Goal: Task Accomplishment & Management: Use online tool/utility

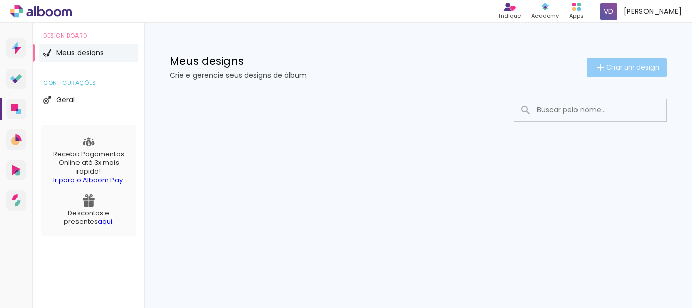
click at [628, 69] on span "Criar um design" at bounding box center [632, 67] width 53 height 7
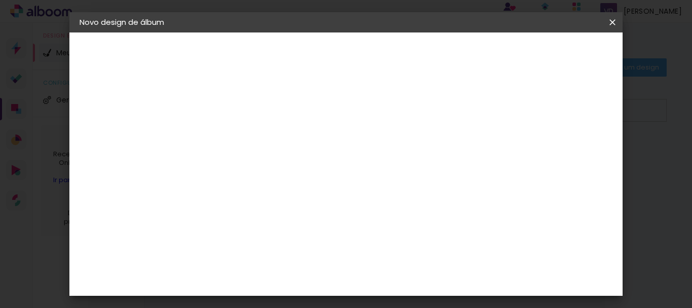
click at [245, 140] on input at bounding box center [245, 136] width 0 height 16
type input "formatura"
type paper-input "formatura"
click at [0, 0] on slot "Avançar" at bounding box center [0, 0] width 0 height 0
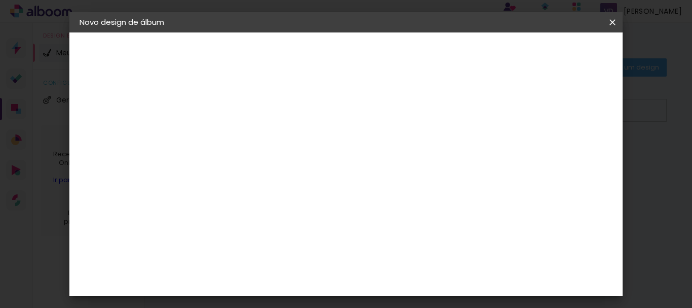
click at [263, 170] on div "Digipix Pro" at bounding box center [250, 178] width 25 height 16
click at [435, 48] on paper-button "Avançar" at bounding box center [410, 53] width 50 height 17
click at [285, 169] on input "text" at bounding box center [265, 177] width 40 height 16
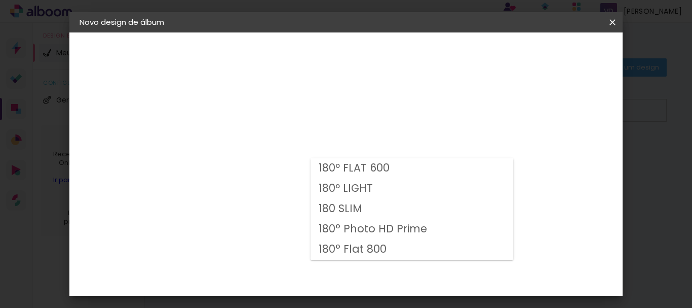
click at [0, 0] on slot "180 SLIM" at bounding box center [0, 0] width 0 height 0
type input "180 SLIM"
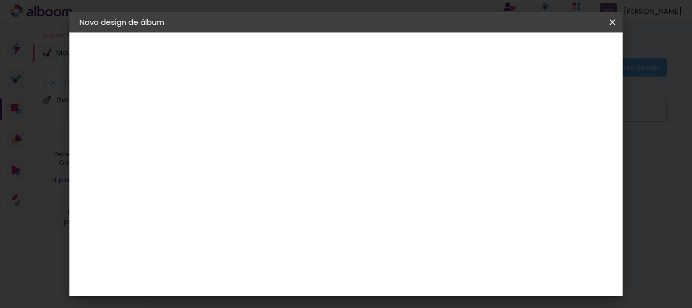
scroll to position [203, 0]
click at [351, 225] on span "30 × 30 cm" at bounding box center [332, 235] width 37 height 21
click at [410, 59] on paper-button "Avançar" at bounding box center [386, 53] width 50 height 17
click at [0, 0] on slot "Mostrar sangria" at bounding box center [0, 0] width 0 height 0
type paper-checkbox "on"
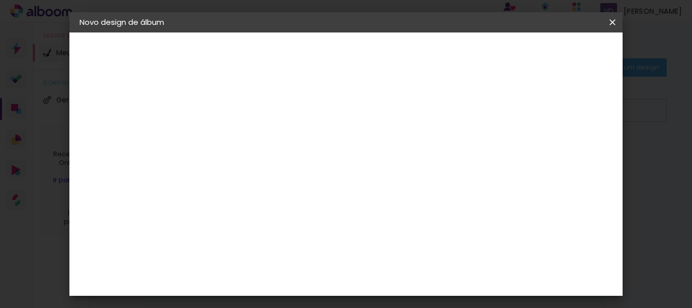
click at [396, 56] on span "Iniciar design" at bounding box center [384, 57] width 23 height 14
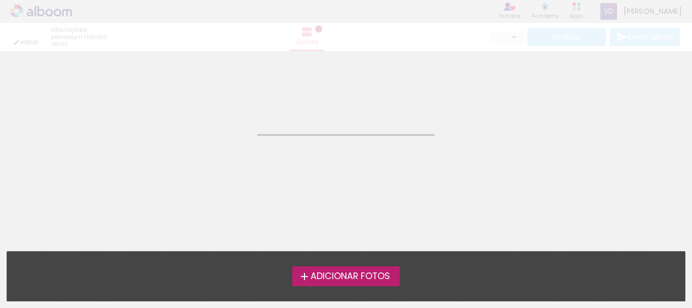
click at [377, 278] on span "Adicionar Fotos" at bounding box center [351, 276] width 80 height 9
click at [0, 0] on input "file" at bounding box center [0, 0] width 0 height 0
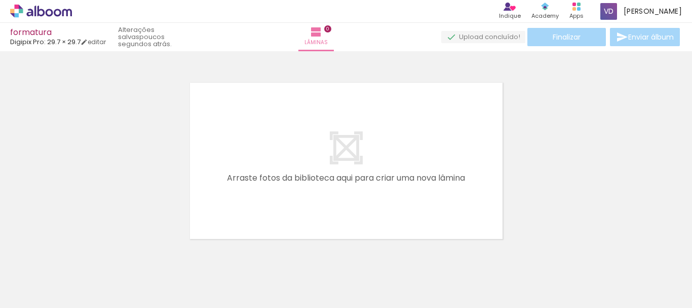
scroll to position [13, 0]
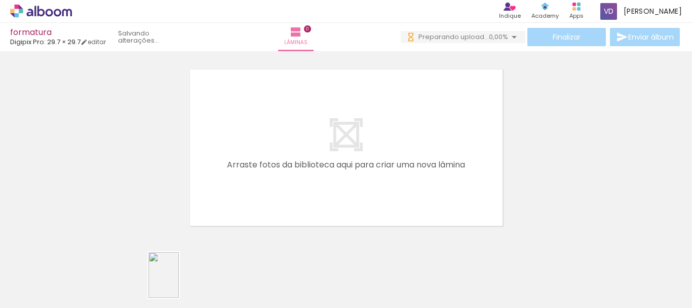
drag, startPoint x: 165, startPoint y: 277, endPoint x: 179, endPoint y: 282, distance: 14.8
click at [175, 282] on div at bounding box center [157, 273] width 33 height 50
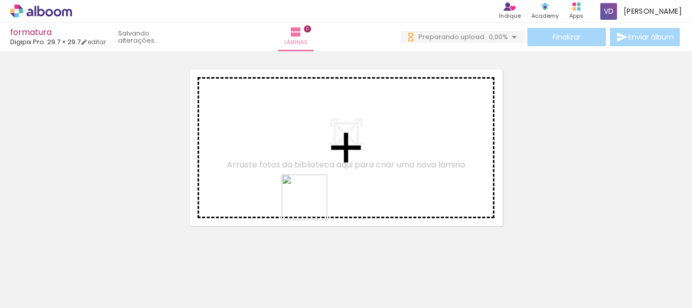
drag, startPoint x: 304, startPoint y: 281, endPoint x: 315, endPoint y: 193, distance: 88.7
click at [312, 200] on quentale-workspace at bounding box center [346, 154] width 692 height 308
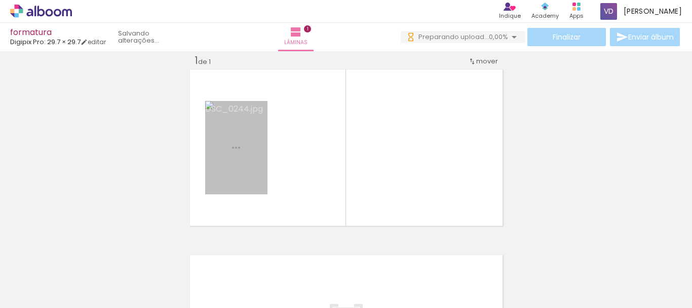
scroll to position [13, 0]
drag, startPoint x: 257, startPoint y: 168, endPoint x: 422, endPoint y: 167, distance: 164.7
click at [422, 167] on quentale-layouter at bounding box center [346, 147] width 317 height 160
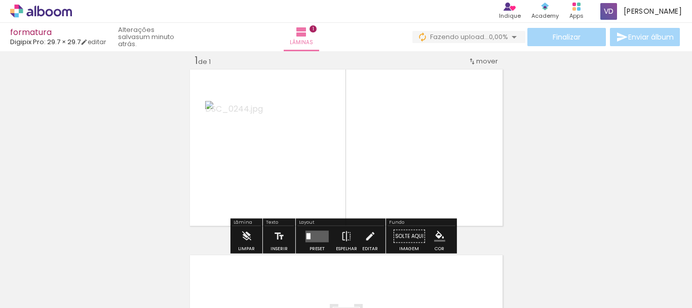
drag, startPoint x: 266, startPoint y: 157, endPoint x: 243, endPoint y: 151, distance: 24.5
click at [262, 155] on quentale-layouter at bounding box center [346, 147] width 317 height 160
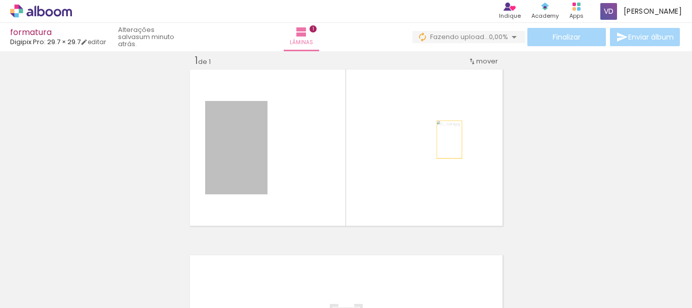
drag, startPoint x: 238, startPoint y: 148, endPoint x: 445, endPoint y: 139, distance: 207.4
click at [445, 139] on quentale-layouter at bounding box center [346, 147] width 317 height 160
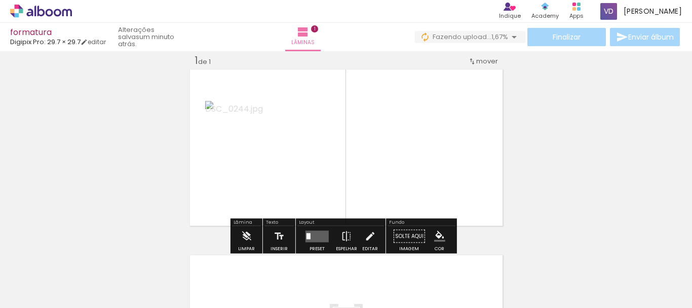
drag, startPoint x: 372, startPoint y: 277, endPoint x: 414, endPoint y: 167, distance: 118.2
click at [414, 167] on quentale-workspace at bounding box center [346, 154] width 692 height 308
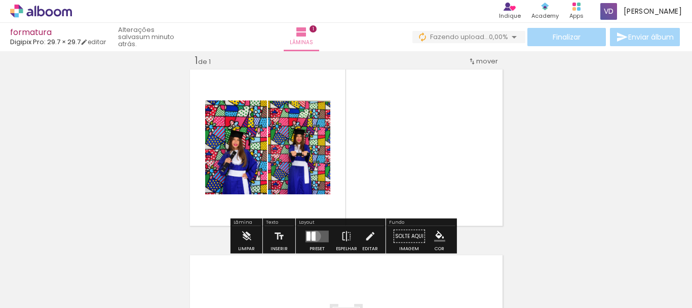
click at [313, 236] on div at bounding box center [314, 235] width 4 height 9
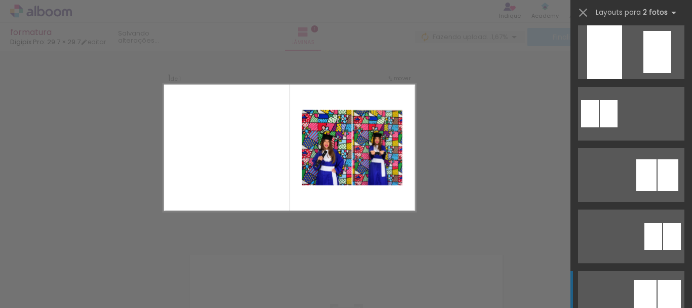
scroll to position [811, 0]
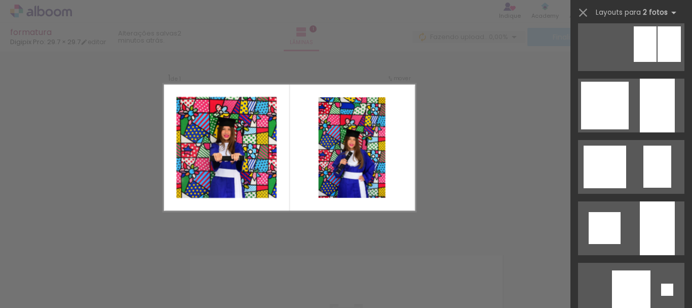
click at [318, 145] on div at bounding box center [351, 147] width 67 height 100
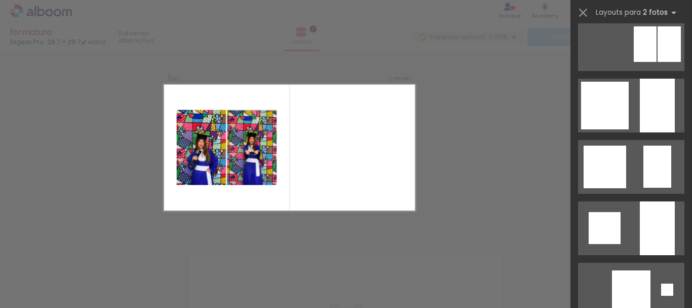
scroll to position [0, 0]
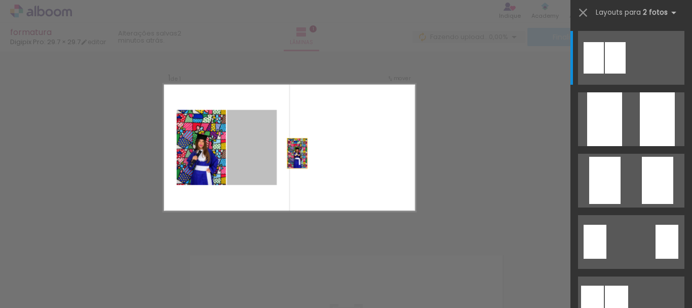
drag, startPoint x: 246, startPoint y: 151, endPoint x: 306, endPoint y: 155, distance: 59.9
click at [306, 155] on quentale-layouter at bounding box center [289, 148] width 253 height 128
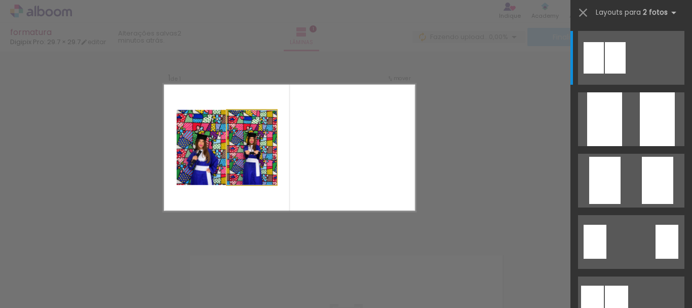
click at [254, 161] on quentale-photo at bounding box center [251, 147] width 50 height 75
drag, startPoint x: 276, startPoint y: 170, endPoint x: 252, endPoint y: 165, distance: 24.7
click at [252, 165] on quentale-photo at bounding box center [251, 147] width 50 height 75
drag, startPoint x: 252, startPoint y: 165, endPoint x: 250, endPoint y: 159, distance: 6.4
click at [250, 159] on quentale-photo at bounding box center [251, 147] width 50 height 75
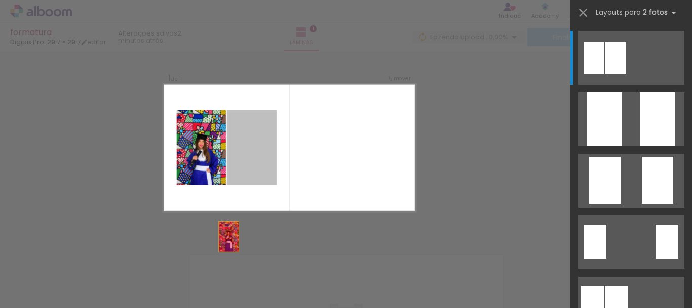
drag, startPoint x: 249, startPoint y: 151, endPoint x: 218, endPoint y: 264, distance: 117.5
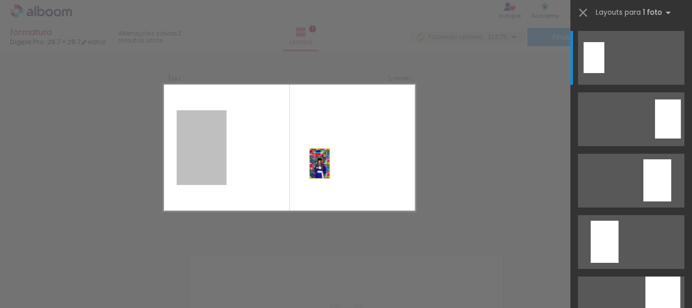
drag, startPoint x: 208, startPoint y: 162, endPoint x: 345, endPoint y: 167, distance: 137.4
click at [345, 167] on quentale-layouter at bounding box center [289, 148] width 253 height 128
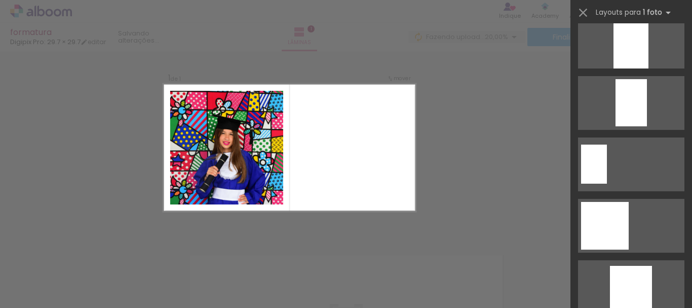
scroll to position [557, 0]
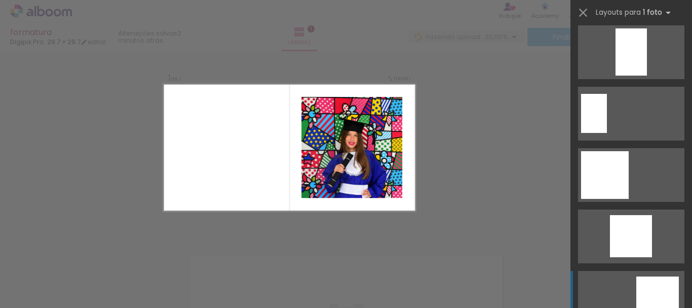
click at [666, 294] on div at bounding box center [657, 297] width 43 height 43
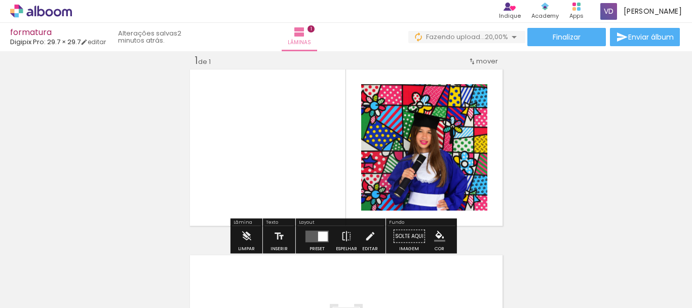
click at [429, 163] on quentale-photo at bounding box center [424, 147] width 126 height 126
click at [449, 151] on quentale-photo at bounding box center [424, 147] width 126 height 126
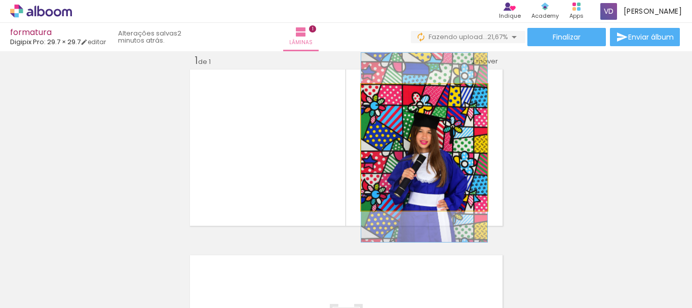
click at [449, 151] on quentale-photo at bounding box center [424, 147] width 126 height 126
click at [476, 172] on quentale-photo at bounding box center [424, 147] width 126 height 126
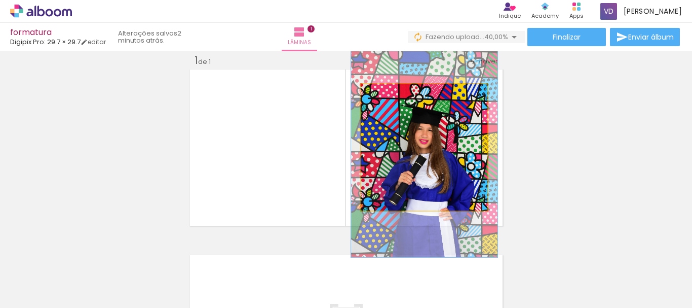
drag, startPoint x: 382, startPoint y: 97, endPoint x: 388, endPoint y: 96, distance: 5.7
click at [388, 96] on div at bounding box center [390, 94] width 9 height 9
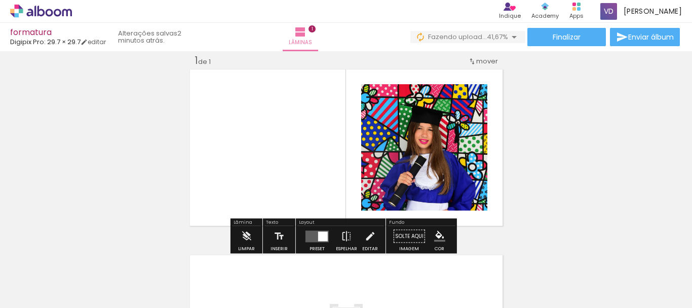
type paper-slider "118"
click at [344, 232] on iron-icon at bounding box center [346, 236] width 11 height 20
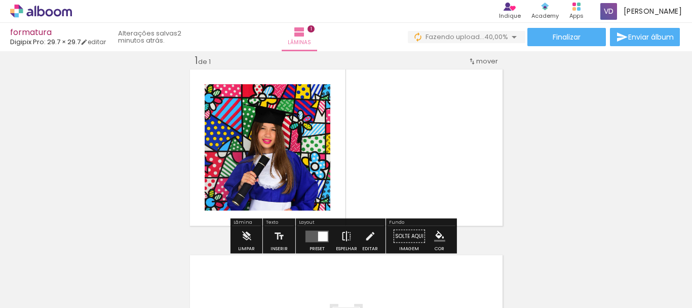
click at [344, 232] on iron-icon at bounding box center [346, 236] width 11 height 20
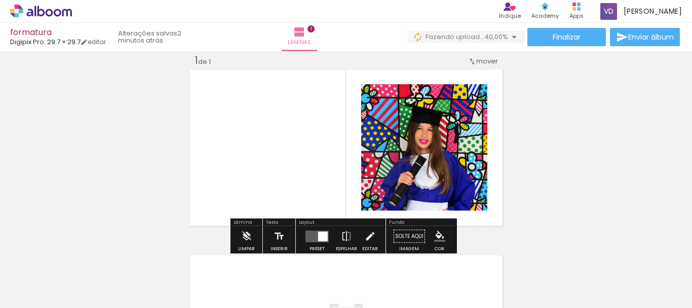
click at [415, 238] on paper-button "Solte aqui Imagem" at bounding box center [409, 239] width 36 height 26
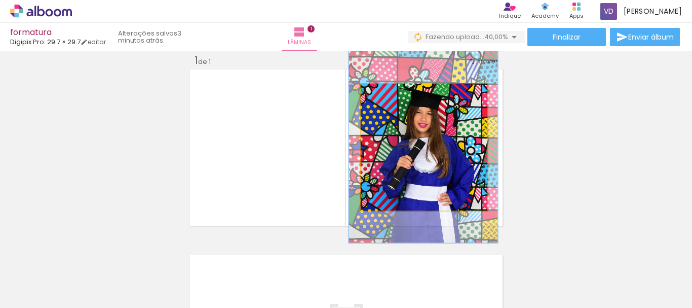
drag, startPoint x: 435, startPoint y: 164, endPoint x: 434, endPoint y: 147, distance: 16.2
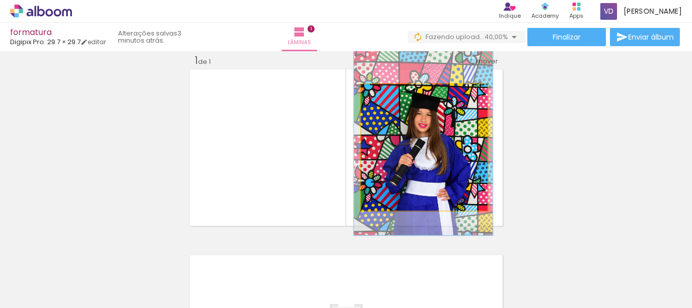
type paper-slider "110"
click at [384, 99] on div at bounding box center [388, 95] width 16 height 16
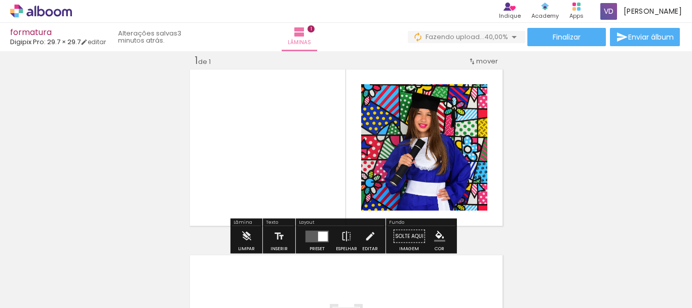
click at [517, 140] on div "Inserir lâmina 1 de 1" at bounding box center [346, 227] width 692 height 371
click at [493, 88] on quentale-layouter at bounding box center [346, 147] width 317 height 160
click at [490, 219] on quentale-layouter at bounding box center [346, 147] width 317 height 160
click at [490, 218] on quentale-layouter at bounding box center [346, 147] width 317 height 160
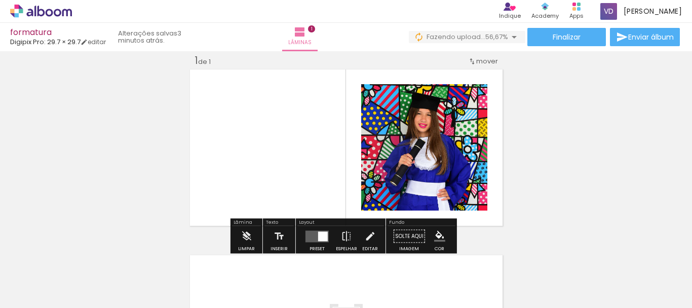
click at [490, 218] on quentale-layouter at bounding box center [346, 147] width 317 height 160
click at [310, 234] on quentale-layouter at bounding box center [317, 236] width 23 height 12
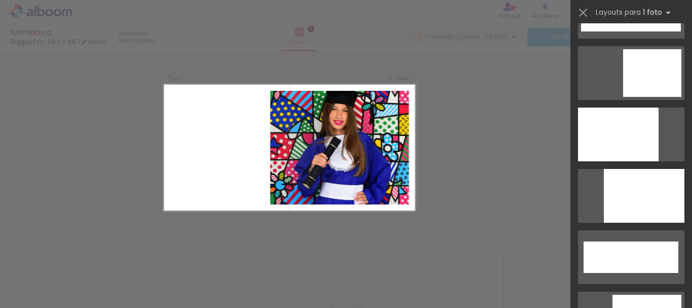
scroll to position [2418, 0]
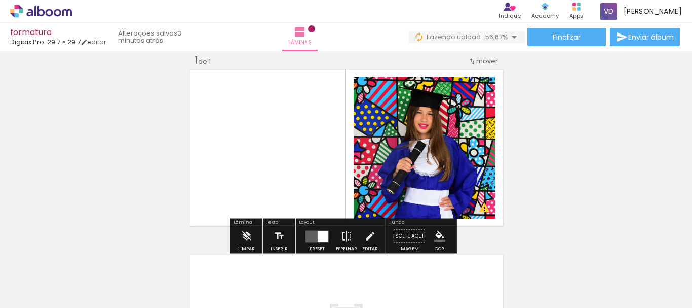
click at [565, 162] on div "Inserir lâmina 1 de 1 O Designbox precisará aumentar a sua imagem em 154% para …" at bounding box center [346, 227] width 692 height 371
click at [473, 75] on quentale-layouter at bounding box center [346, 147] width 317 height 160
click at [435, 234] on iron-icon "color picker" at bounding box center [439, 236] width 11 height 11
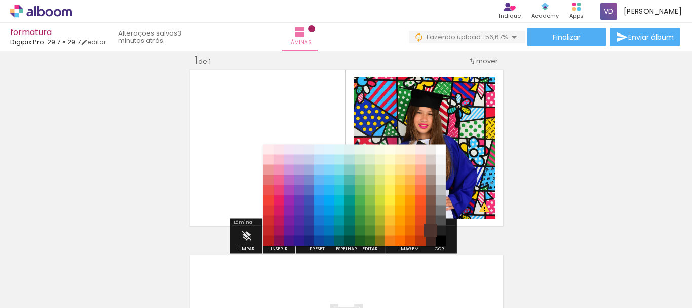
click at [429, 226] on paper-item "#4e342e" at bounding box center [431, 230] width 10 height 10
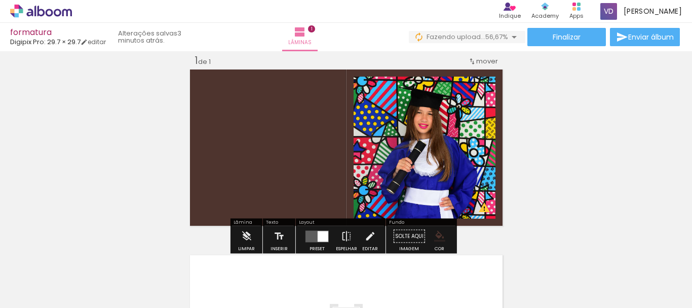
click at [441, 235] on iron-icon "color picker" at bounding box center [439, 236] width 11 height 11
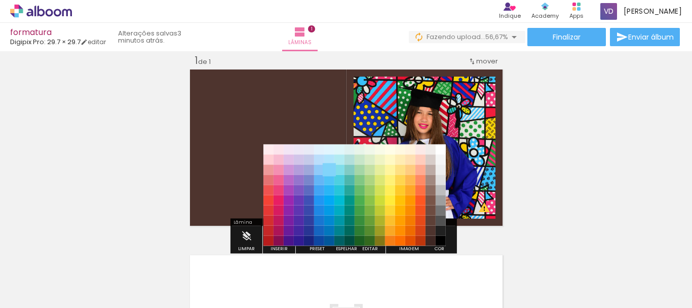
click at [331, 169] on paper-item "#81d4fa" at bounding box center [329, 170] width 10 height 10
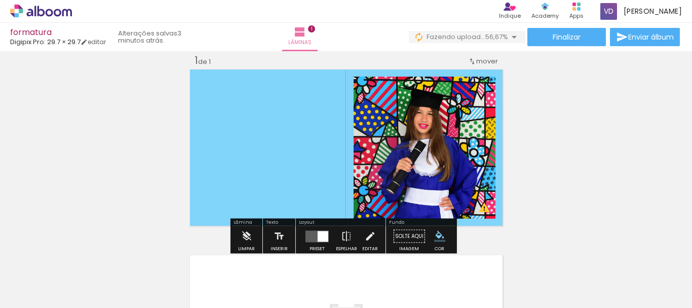
click at [434, 239] on iron-icon "color picker" at bounding box center [439, 236] width 11 height 11
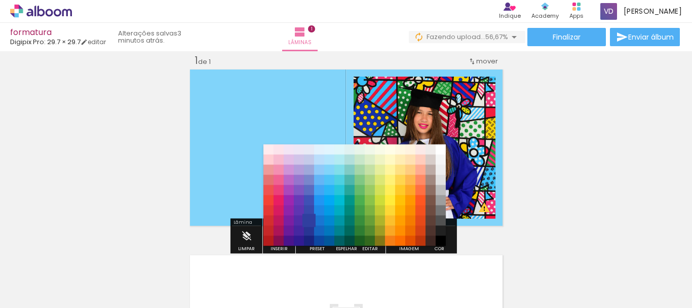
click at [312, 217] on paper-item "#303f9f" at bounding box center [309, 220] width 10 height 10
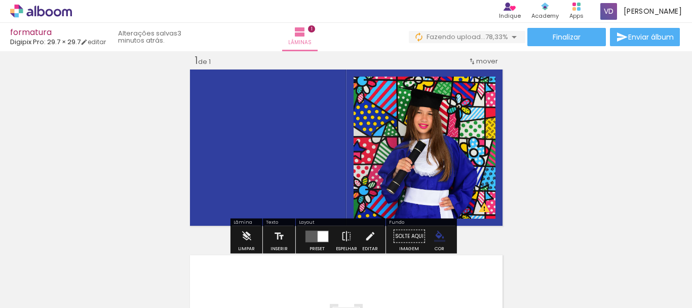
click at [401, 237] on paper-button "Solte aqui Imagem" at bounding box center [409, 239] width 36 height 26
click at [434, 238] on iron-icon "color picker" at bounding box center [439, 236] width 11 height 11
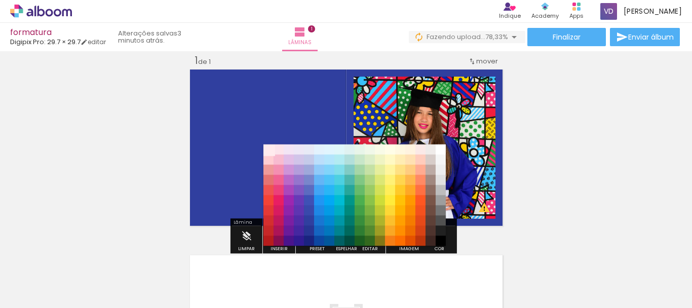
click at [270, 151] on paper-item "#ffebee" at bounding box center [268, 149] width 10 height 10
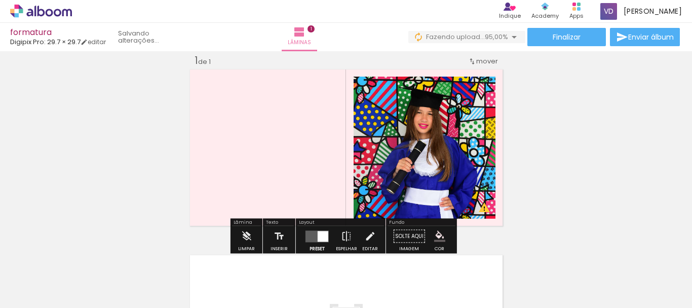
click at [311, 236] on quentale-layouter at bounding box center [317, 236] width 23 height 12
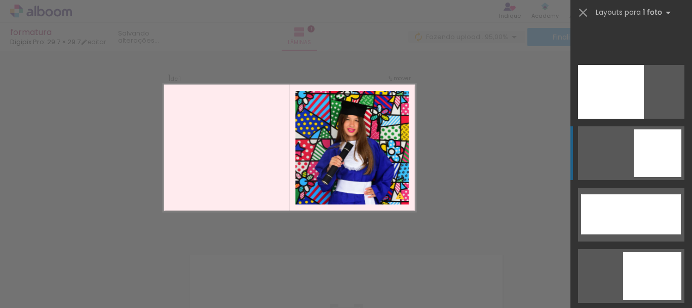
scroll to position [2513, 0]
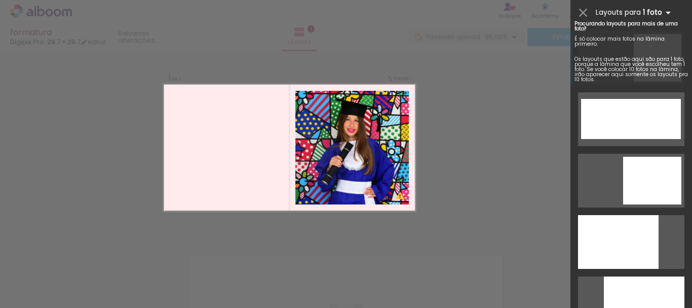
click at [645, 10] on b "1 foto" at bounding box center [658, 13] width 31 height 10
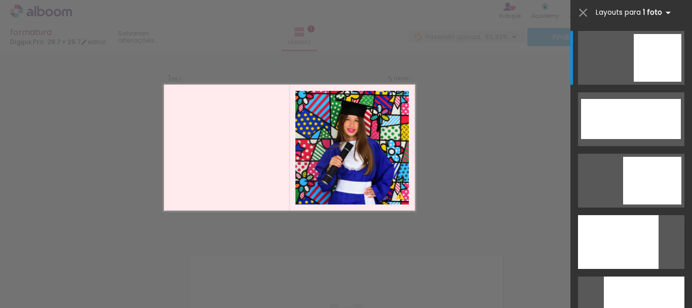
click at [668, 11] on iron-icon at bounding box center [668, 13] width 12 height 12
click at [667, 12] on iron-icon at bounding box center [668, 13] width 12 height 12
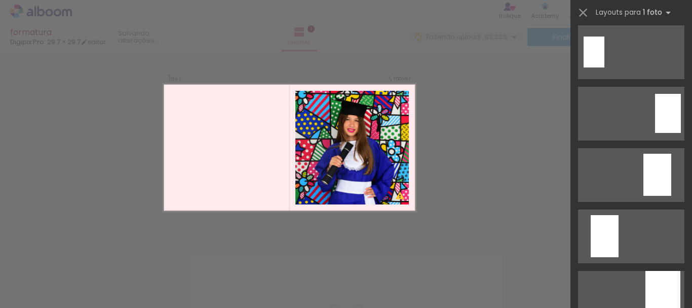
scroll to position [0, 0]
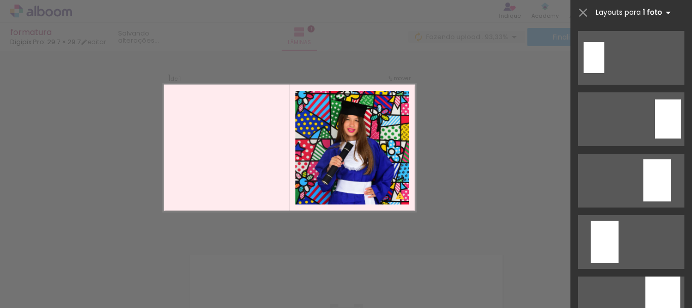
click at [618, 15] on span "Layouts para" at bounding box center [618, 13] width 45 height 10
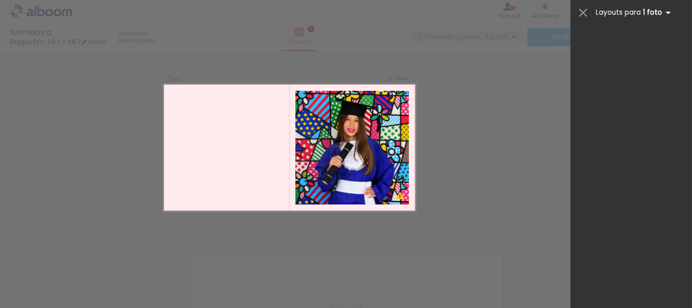
scroll to position [2513, 0]
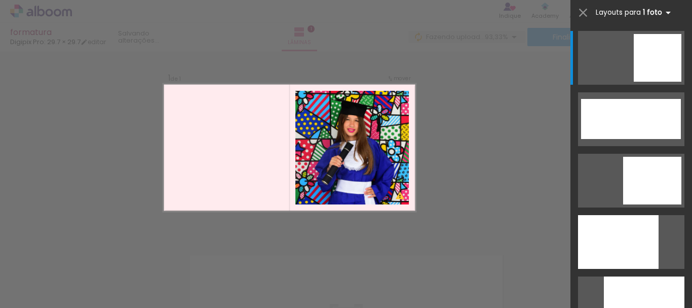
click at [599, 10] on span "Layouts para" at bounding box center [618, 13] width 45 height 10
click at [387, 128] on quentale-photo at bounding box center [351, 147] width 113 height 113
click at [432, 125] on div "Confirmar Cancelar" at bounding box center [346, 235] width 692 height 395
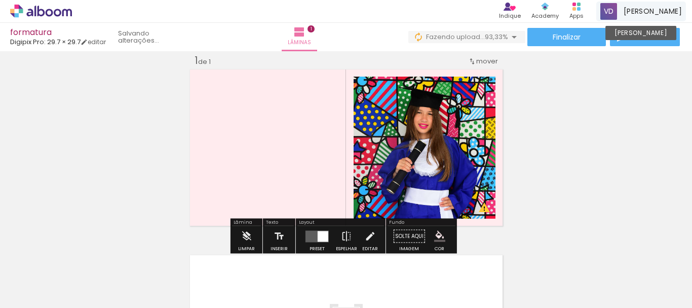
click at [654, 4] on div "[PERSON_NAME]" at bounding box center [641, 12] width 90 height 20
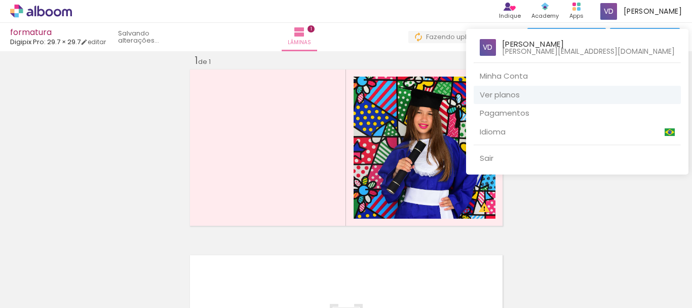
click at [526, 97] on link "Ver planos" at bounding box center [577, 95] width 207 height 19
